Goal: Task Accomplishment & Management: Manage account settings

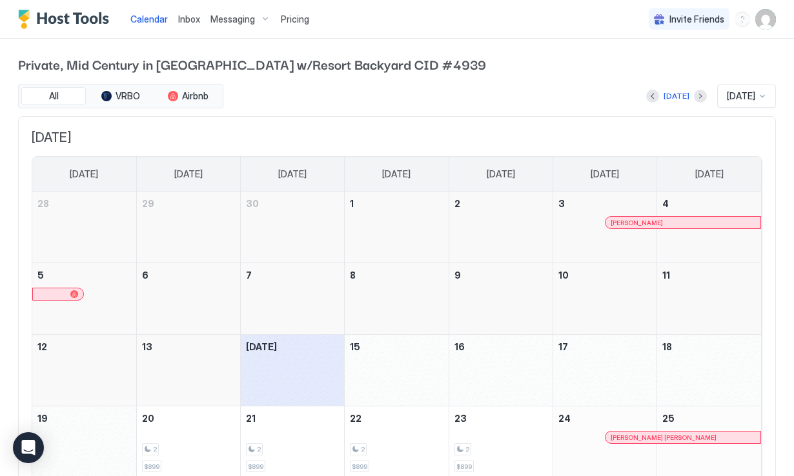
click at [188, 18] on span "Inbox" at bounding box center [189, 19] width 22 height 11
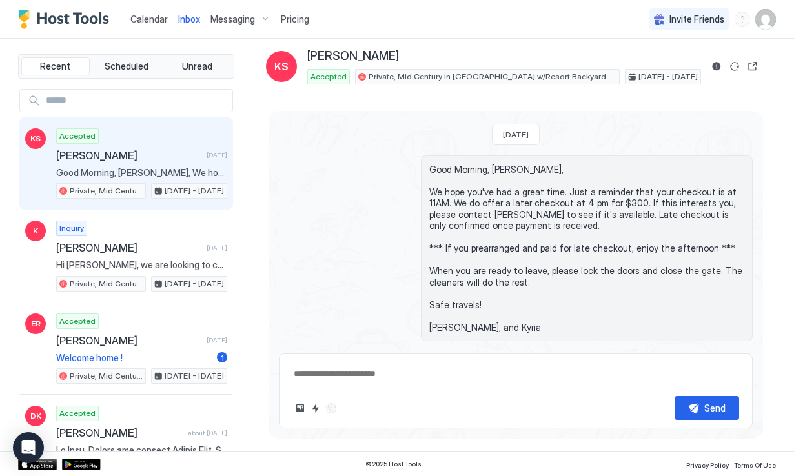
type textarea "*"
click at [228, 19] on span "Messaging" at bounding box center [232, 20] width 45 height 12
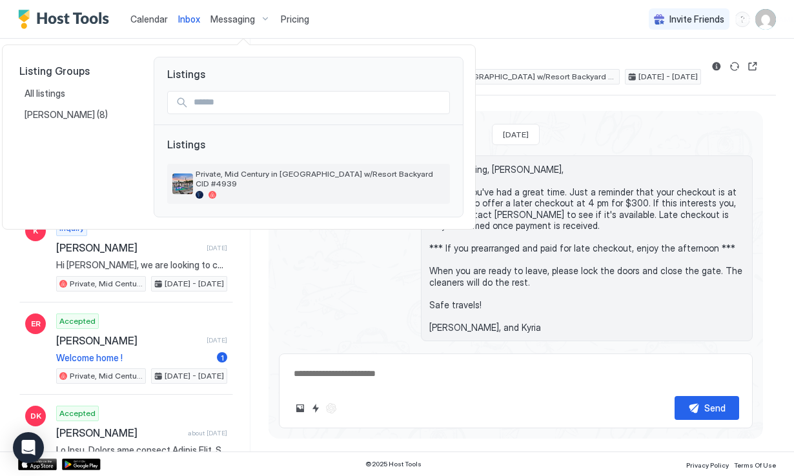
click at [247, 186] on span "Private, Mid Century in [GEOGRAPHIC_DATA] w/Resort Backyard CID #4939" at bounding box center [320, 178] width 249 height 19
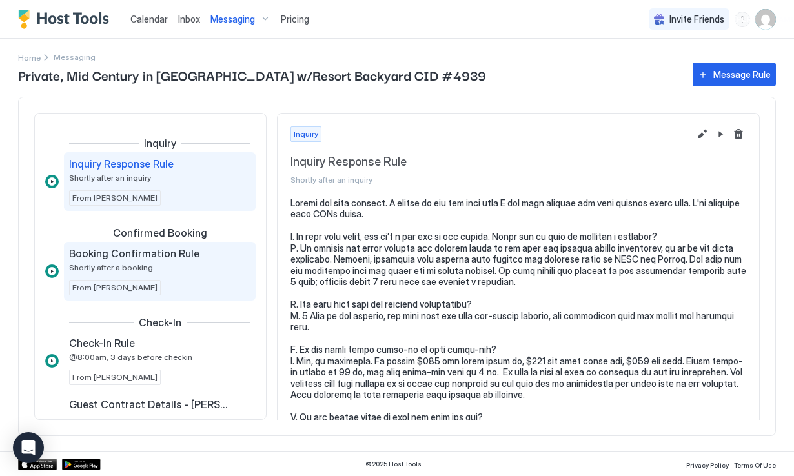
click at [117, 256] on span "Booking Confirmation Rule" at bounding box center [134, 253] width 130 height 13
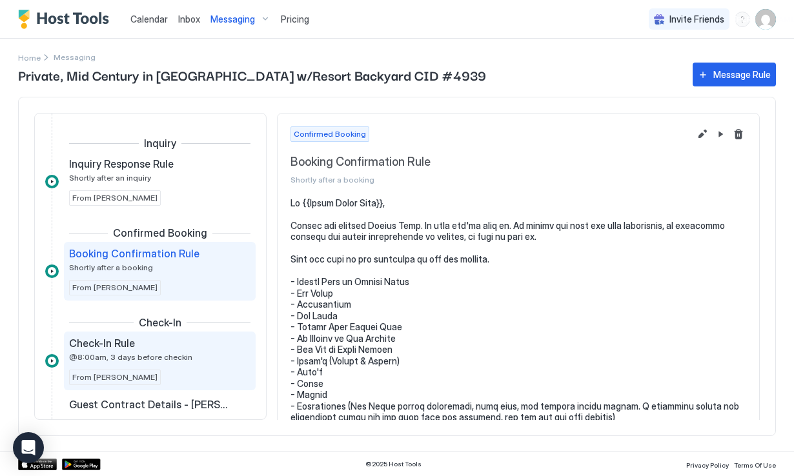
click at [165, 379] on div "Check-In Rule @8:00am, 3 days before checkin From [PERSON_NAME]" at bounding box center [159, 361] width 181 height 48
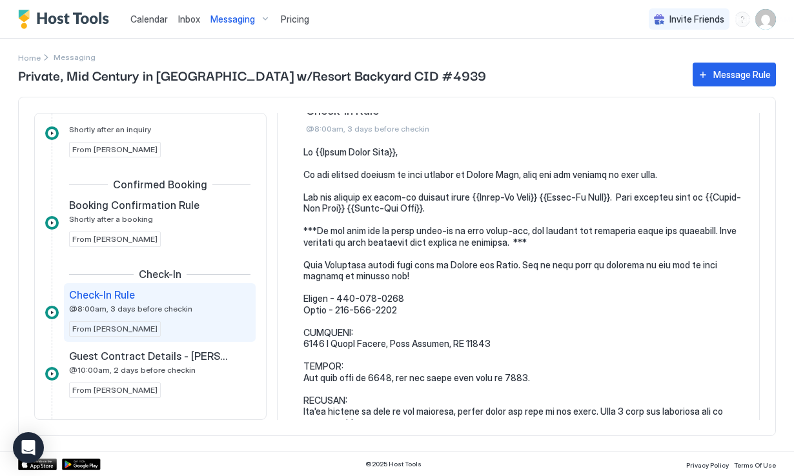
scroll to position [82, 0]
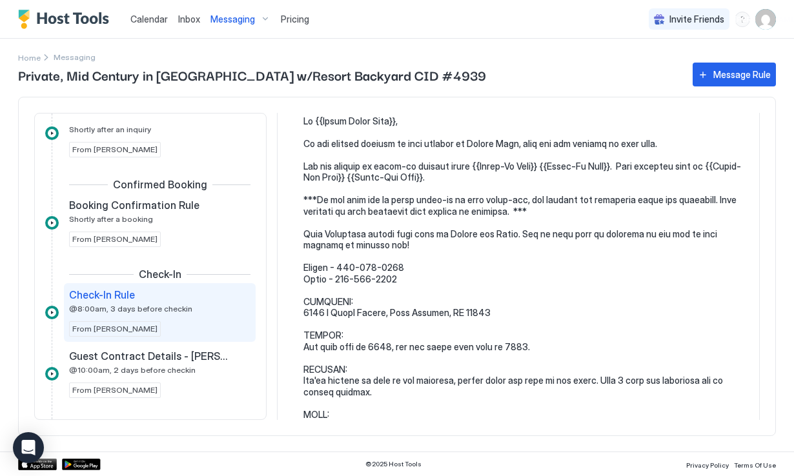
click at [520, 349] on pre at bounding box center [524, 376] width 443 height 520
click at [515, 348] on pre at bounding box center [524, 376] width 443 height 520
click at [522, 346] on pre at bounding box center [524, 376] width 443 height 520
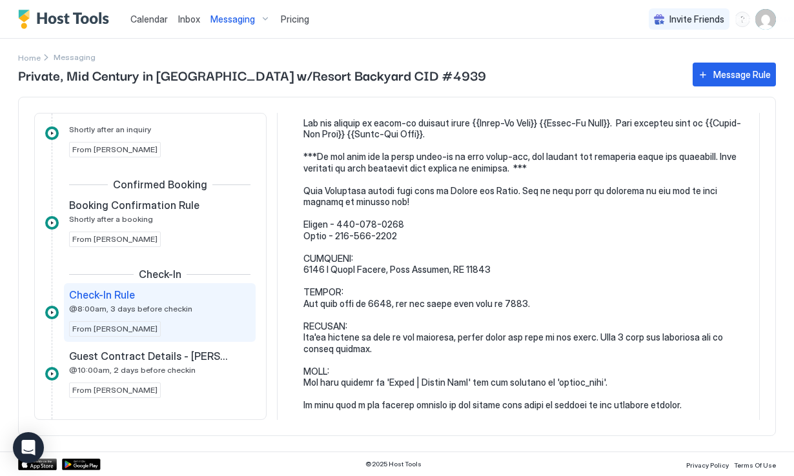
scroll to position [114, 0]
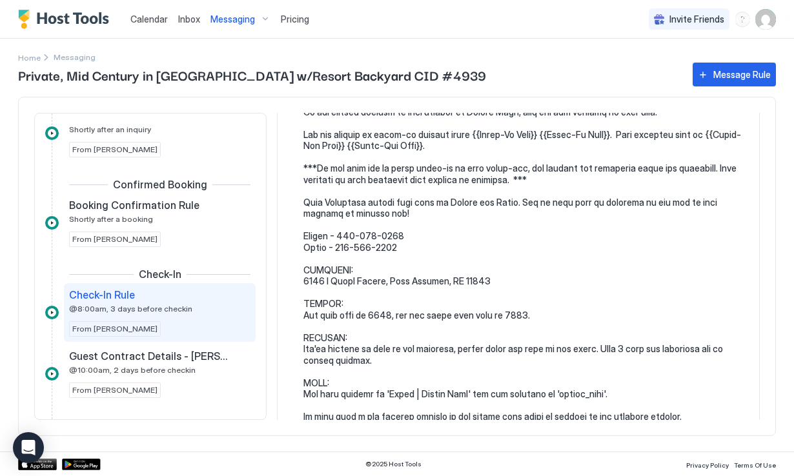
click at [516, 327] on pre at bounding box center [524, 344] width 443 height 520
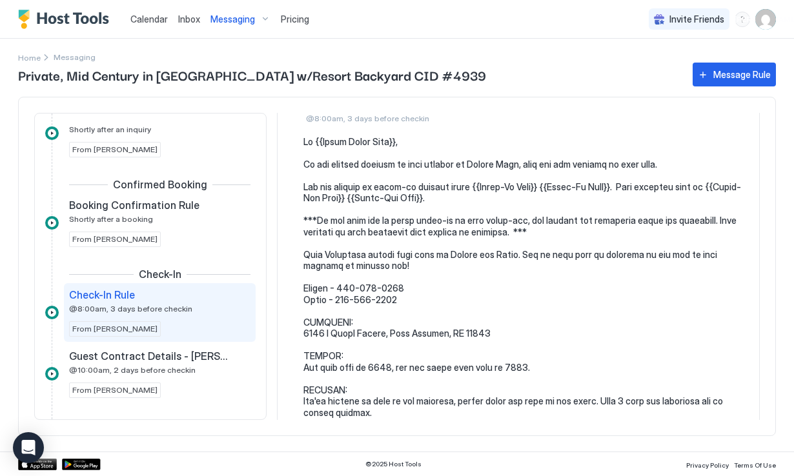
scroll to position [0, 0]
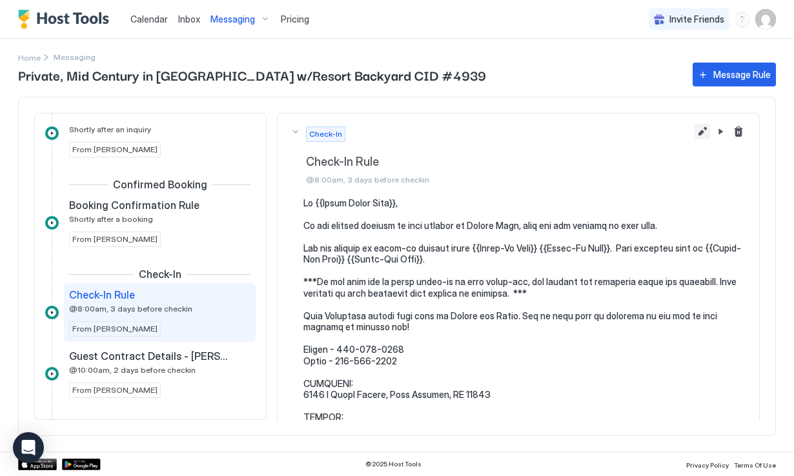
click at [702, 132] on button "Edit message rule" at bounding box center [702, 131] width 15 height 15
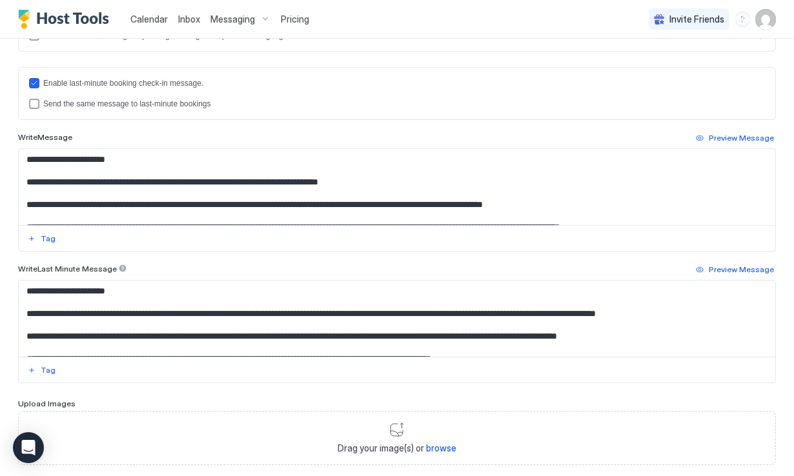
scroll to position [436, 0]
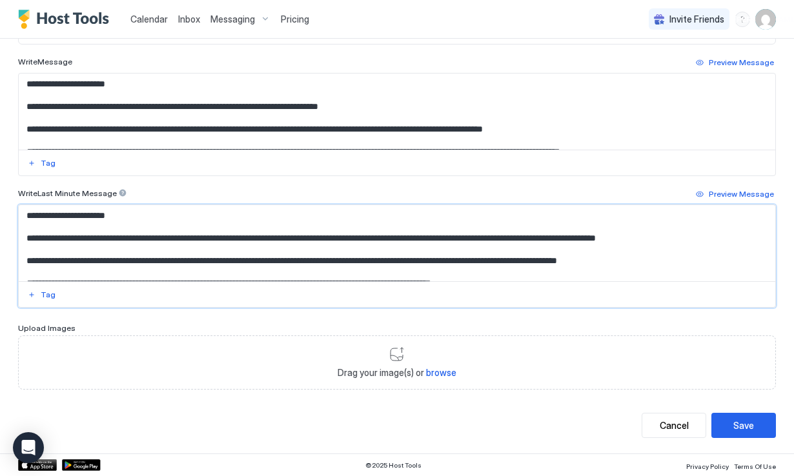
click at [349, 230] on textarea "Input Field" at bounding box center [397, 243] width 756 height 76
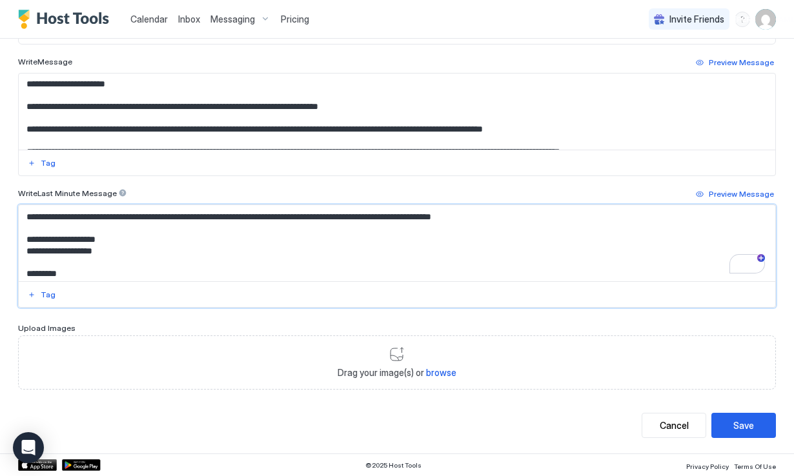
scroll to position [91, 0]
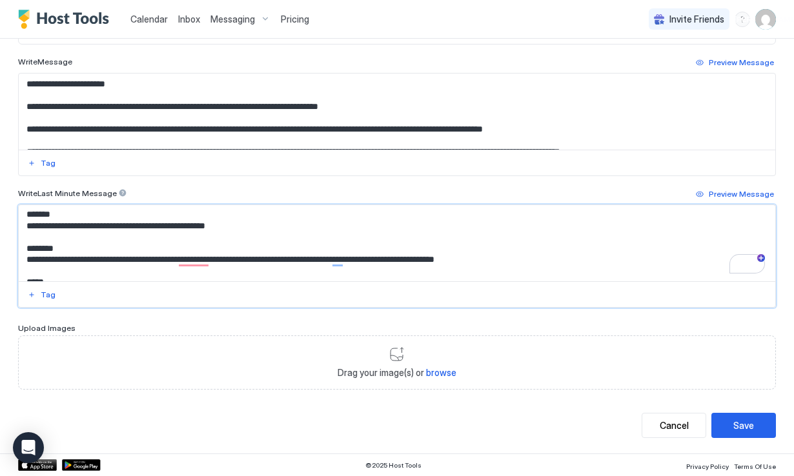
click at [236, 226] on textarea "To enrich screen reader interactions, please activate Accessibility in Grammarl…" at bounding box center [397, 243] width 756 height 76
click at [248, 227] on textarea "To enrich screen reader interactions, please activate Accessibility in Grammarl…" at bounding box center [397, 243] width 756 height 76
click at [146, 227] on textarea "To enrich screen reader interactions, please activate Accessibility in Grammarl…" at bounding box center [397, 243] width 756 height 76
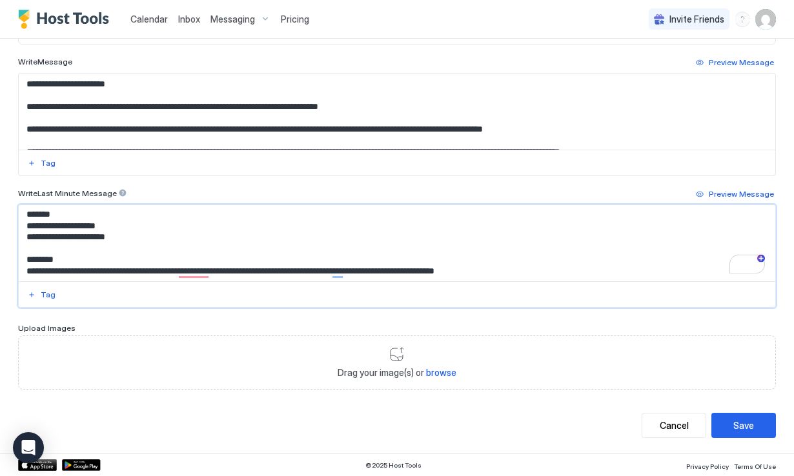
click at [32, 234] on textarea "To enrich screen reader interactions, please activate Accessibility in Grammarl…" at bounding box center [397, 243] width 756 height 76
click at [30, 238] on textarea "To enrich screen reader interactions, please activate Accessibility in Grammarl…" at bounding box center [397, 243] width 756 height 76
click at [133, 238] on textarea "To enrich screen reader interactions, please activate Accessibility in Grammarl…" at bounding box center [397, 243] width 756 height 76
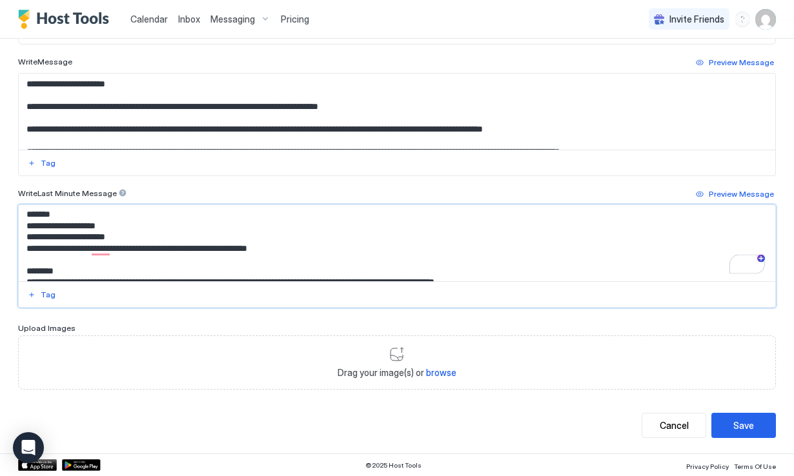
click at [97, 243] on textarea "To enrich screen reader interactions, please activate Accessibility in Grammarl…" at bounding box center [397, 243] width 756 height 76
drag, startPoint x: 289, startPoint y: 249, endPoint x: 74, endPoint y: 239, distance: 215.8
click at [74, 239] on textarea "To enrich screen reader interactions, please activate Accessibility in Grammarl…" at bounding box center [397, 243] width 756 height 76
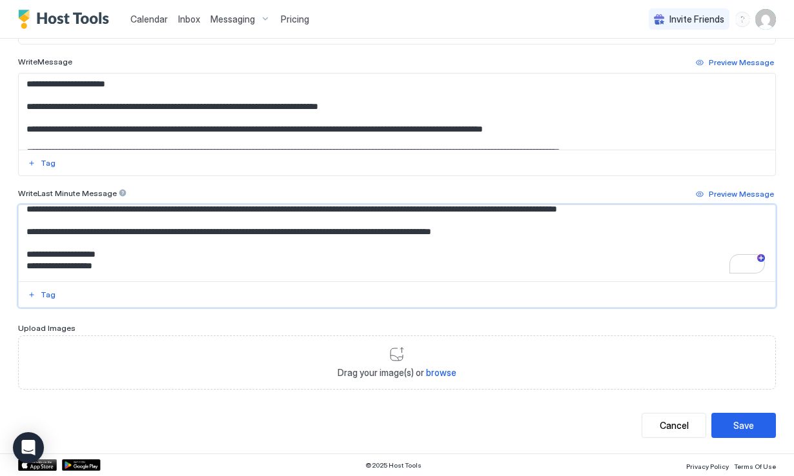
scroll to position [0, 0]
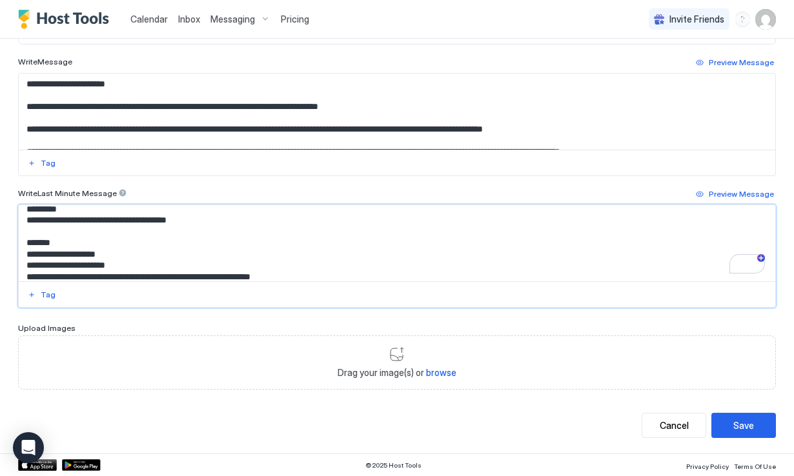
click at [28, 254] on textarea "To enrich screen reader interactions, please activate Accessibility in Grammarl…" at bounding box center [397, 243] width 756 height 76
click at [26, 268] on textarea "To enrich screen reader interactions, please activate Accessibility in Grammarl…" at bounding box center [397, 243] width 756 height 76
click at [26, 276] on textarea "To enrich screen reader interactions, please activate Accessibility in Grammarl…" at bounding box center [397, 243] width 756 height 76
drag, startPoint x: 305, startPoint y: 274, endPoint x: 23, endPoint y: 238, distance: 284.4
click at [23, 238] on textarea "To enrich screen reader interactions, please activate Accessibility in Grammarl…" at bounding box center [397, 243] width 756 height 76
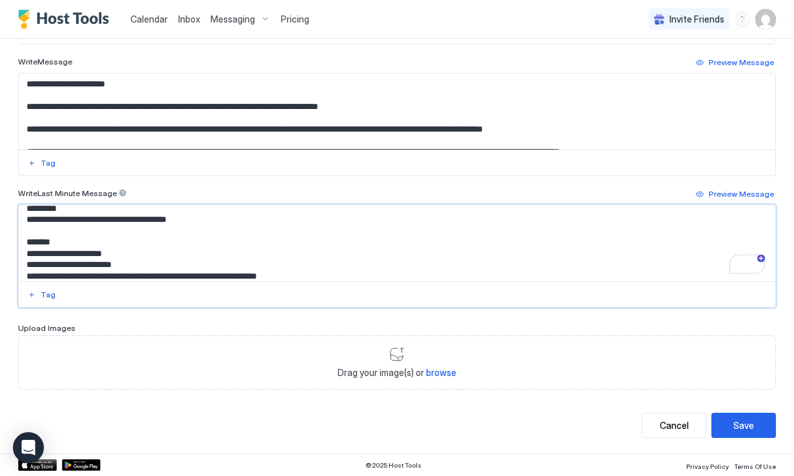
click at [122, 263] on textarea "To enrich screen reader interactions, please activate Accessibility in Grammarl…" at bounding box center [397, 243] width 756 height 76
click at [130, 263] on textarea "To enrich screen reader interactions, please activate Accessibility in Grammarl…" at bounding box center [397, 243] width 756 height 76
drag, startPoint x: 306, startPoint y: 272, endPoint x: 28, endPoint y: 242, distance: 279.2
click at [28, 242] on textarea "To enrich screen reader interactions, please activate Accessibility in Grammarl…" at bounding box center [397, 243] width 756 height 76
type textarea "**********"
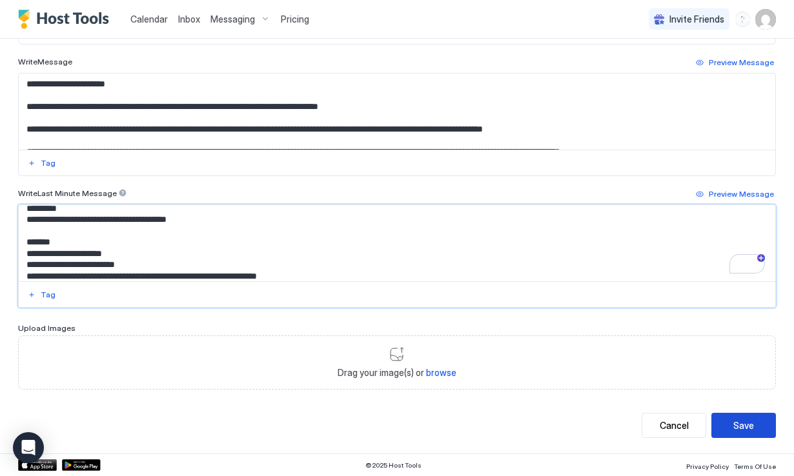
click at [749, 425] on div "Save" at bounding box center [743, 426] width 21 height 14
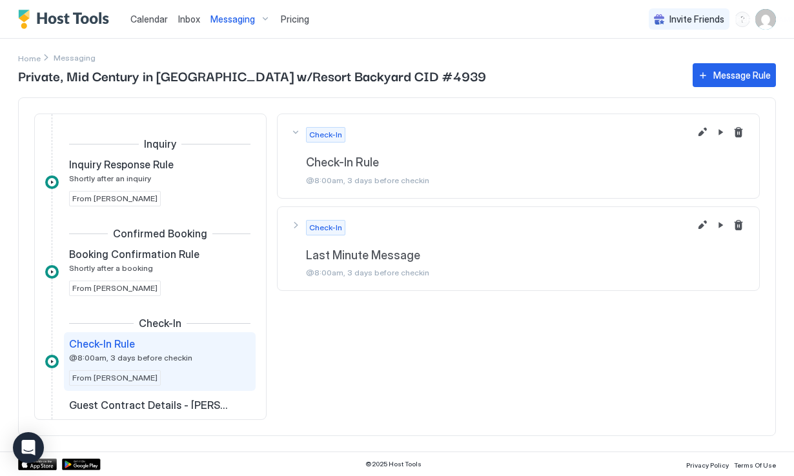
scroll to position [95, 0]
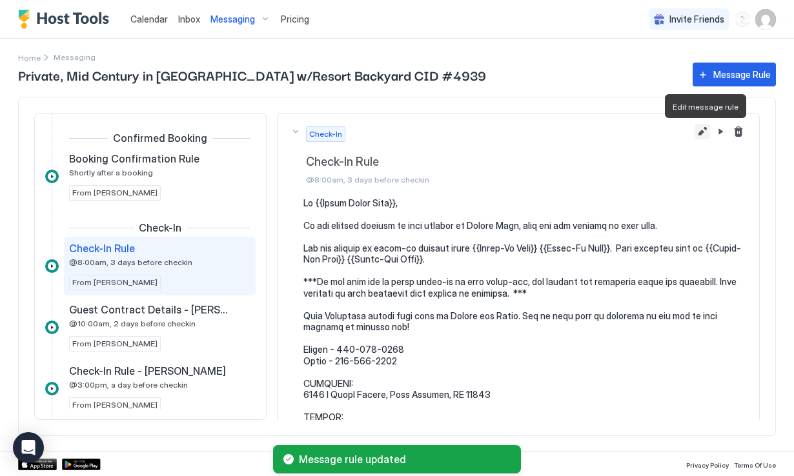
click at [701, 134] on button "Edit message rule" at bounding box center [702, 131] width 15 height 15
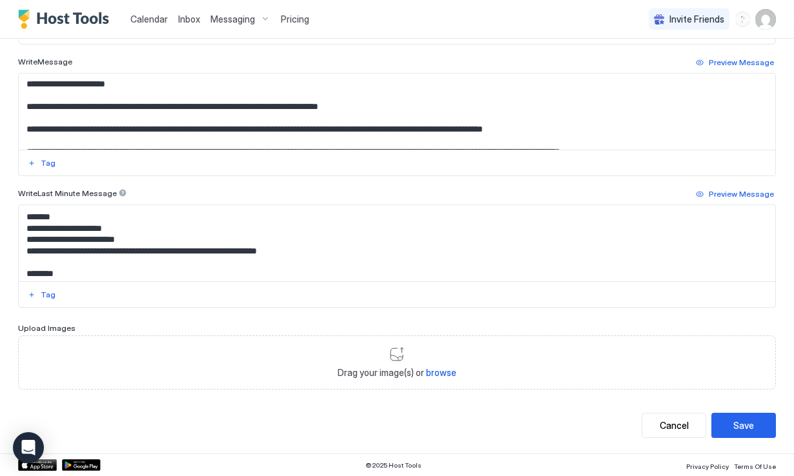
scroll to position [168, 0]
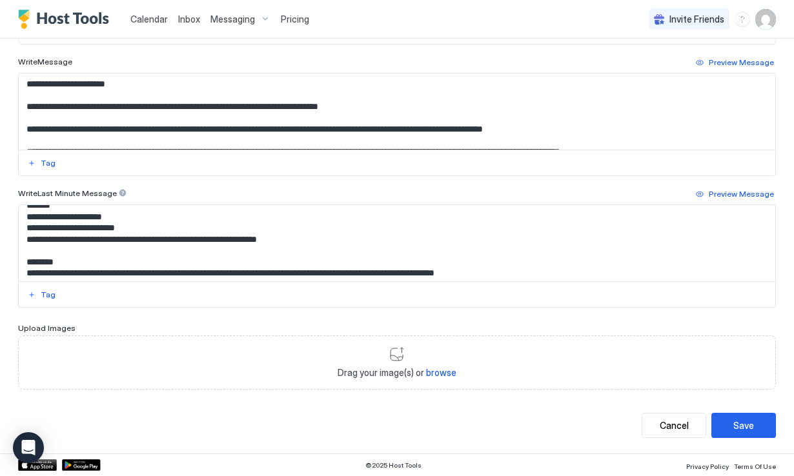
click at [232, 118] on textarea "Input Field" at bounding box center [397, 112] width 756 height 76
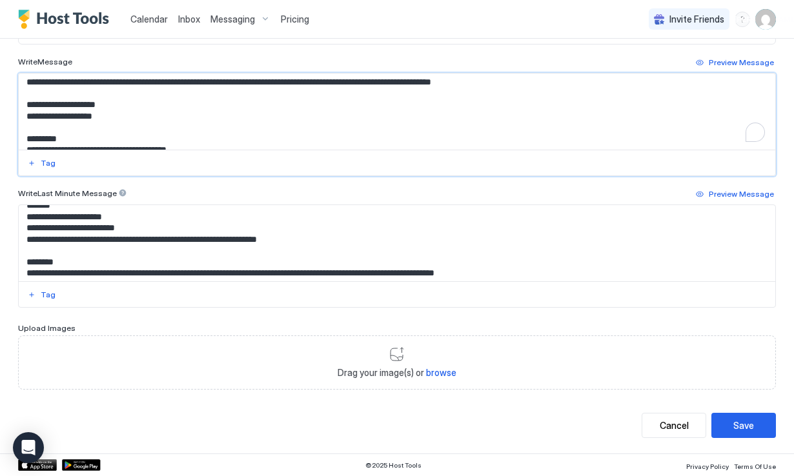
scroll to position [118, 0]
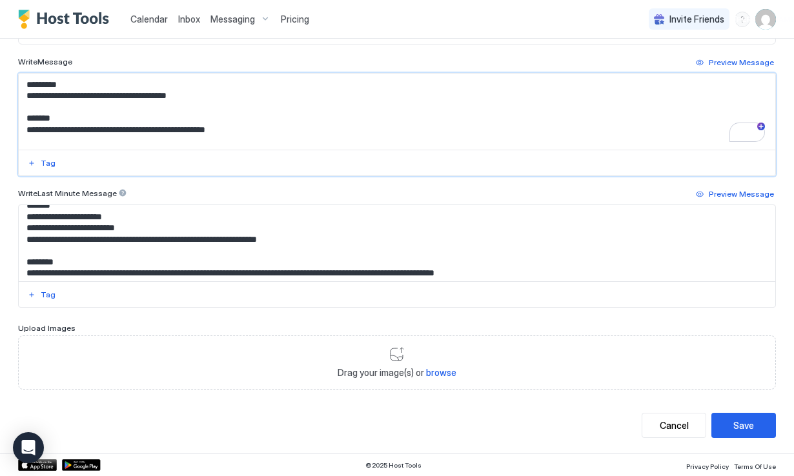
drag, startPoint x: 245, startPoint y: 130, endPoint x: 25, endPoint y: 117, distance: 219.8
click at [25, 117] on textarea "To enrich screen reader interactions, please activate Accessibility in Grammarl…" at bounding box center [397, 112] width 756 height 76
paste textarea "**********"
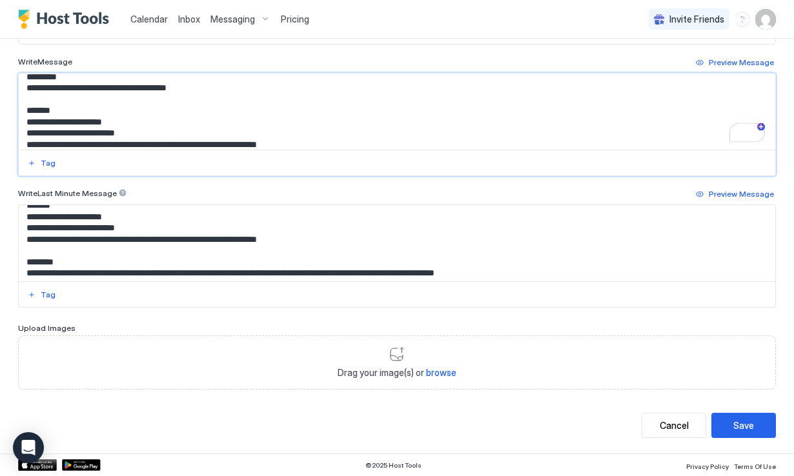
scroll to position [167, 0]
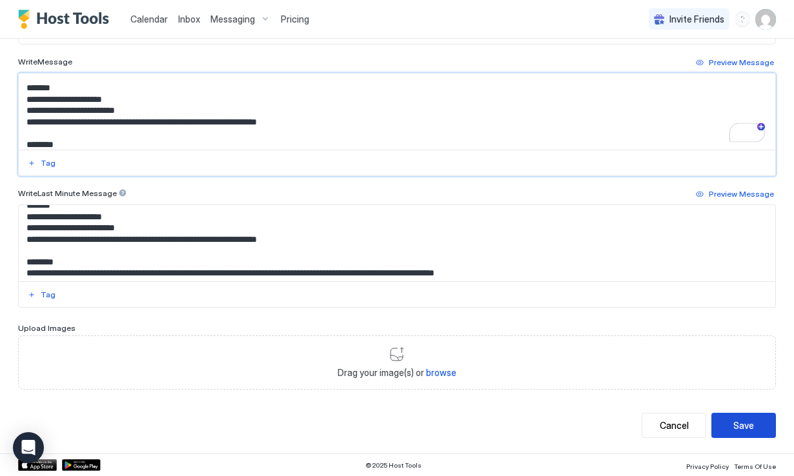
type textarea "**********"
click at [744, 428] on div "Save" at bounding box center [743, 426] width 21 height 14
